Goal: Check status

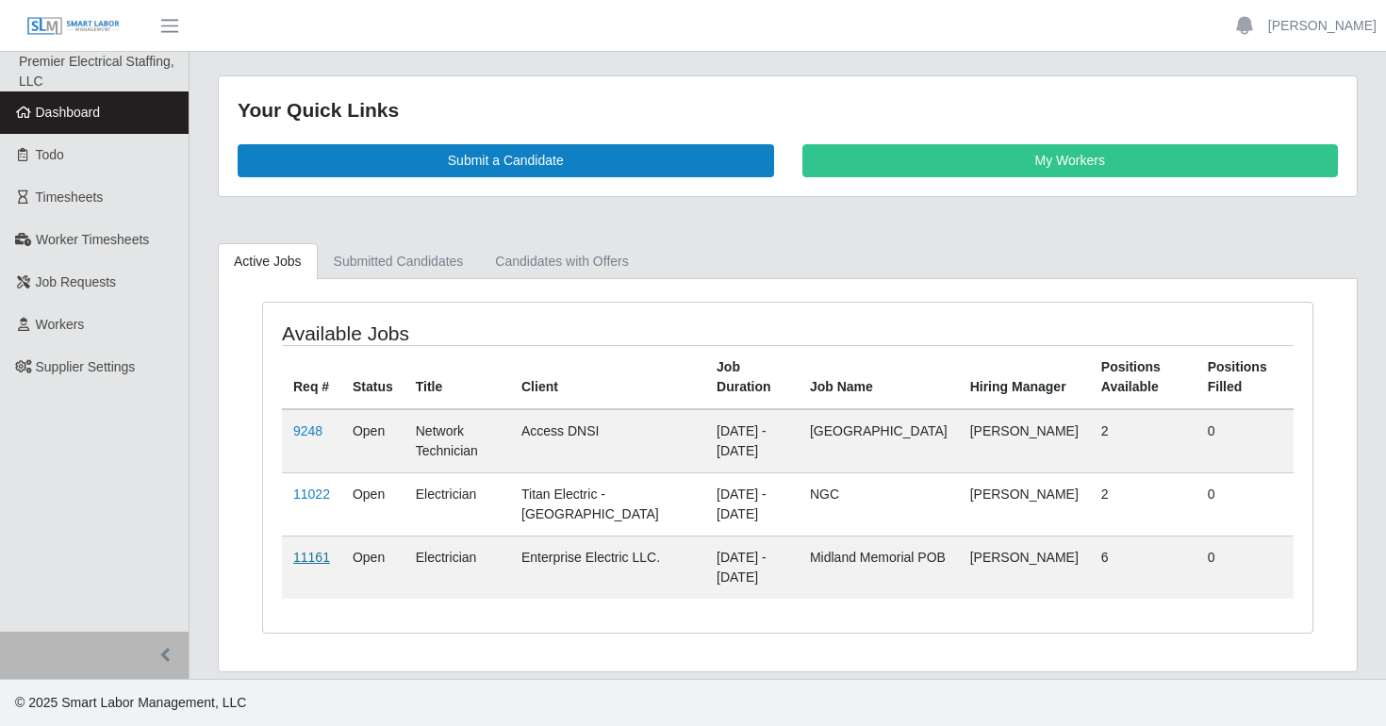
click at [311, 557] on link "11161" at bounding box center [311, 557] width 37 height 15
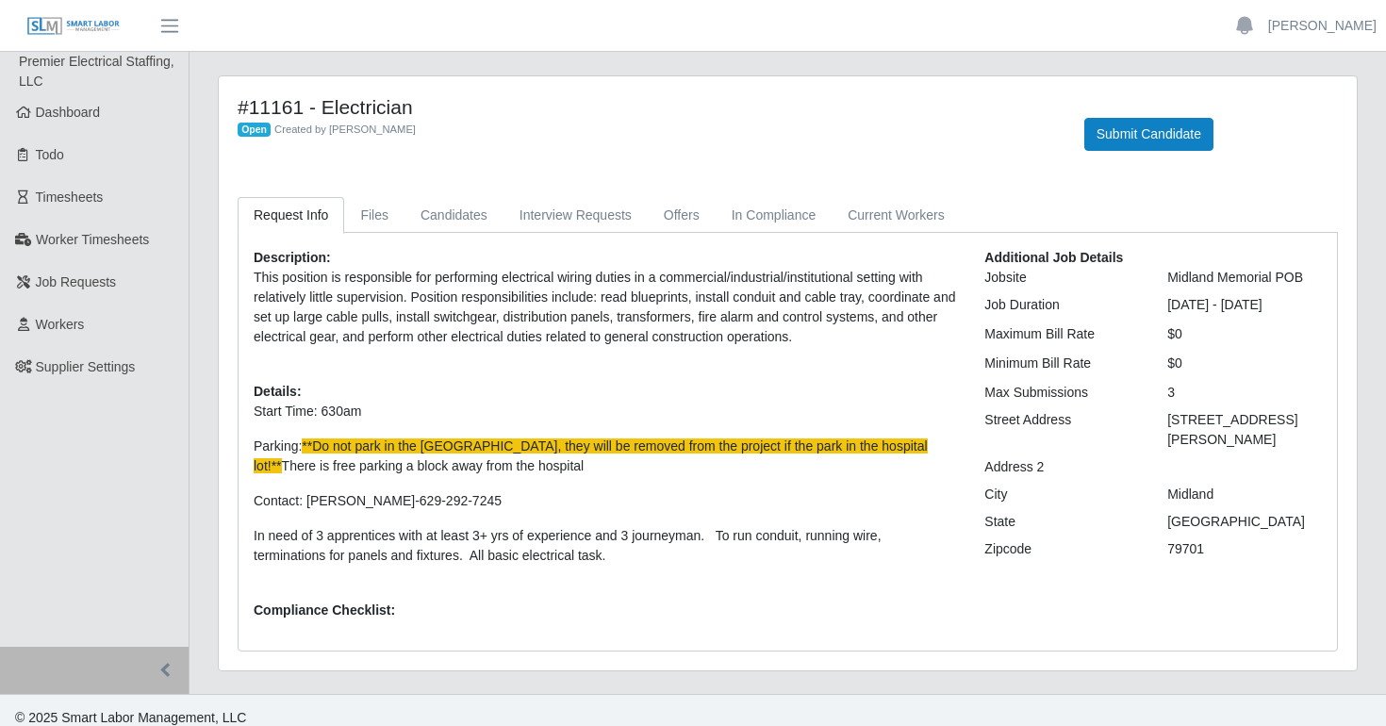
drag, startPoint x: 1176, startPoint y: 438, endPoint x: 1261, endPoint y: 454, distance: 87.3
click at [1261, 450] on div "[STREET_ADDRESS][PERSON_NAME]" at bounding box center [1244, 430] width 183 height 40
drag, startPoint x: 1261, startPoint y: 454, endPoint x: 1165, endPoint y: 438, distance: 97.5
click at [1165, 438] on div "400 Rosalind Redfern Grove Parkway" at bounding box center [1244, 430] width 183 height 40
